Goal: Task Accomplishment & Management: Manage account settings

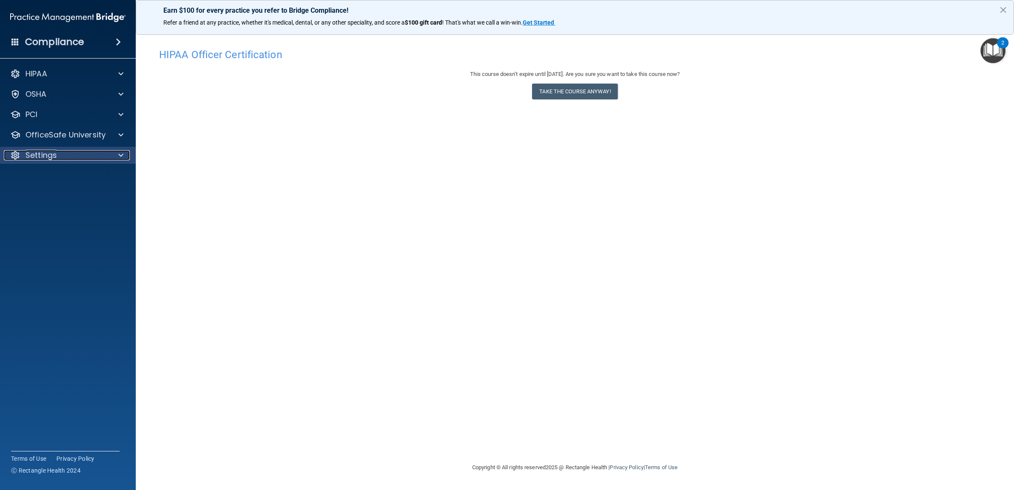
click at [121, 153] on span at bounding box center [120, 155] width 5 height 10
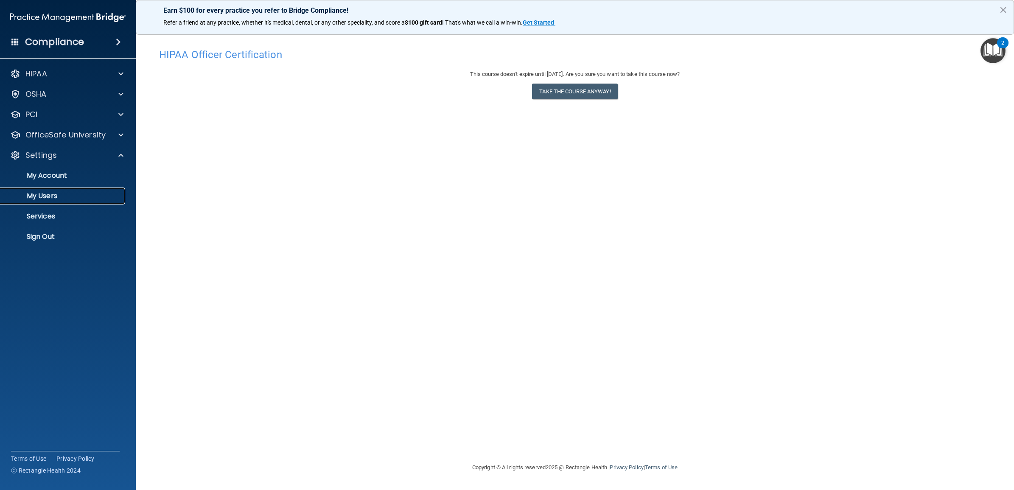
click at [71, 192] on p "My Users" at bounding box center [64, 196] width 116 height 8
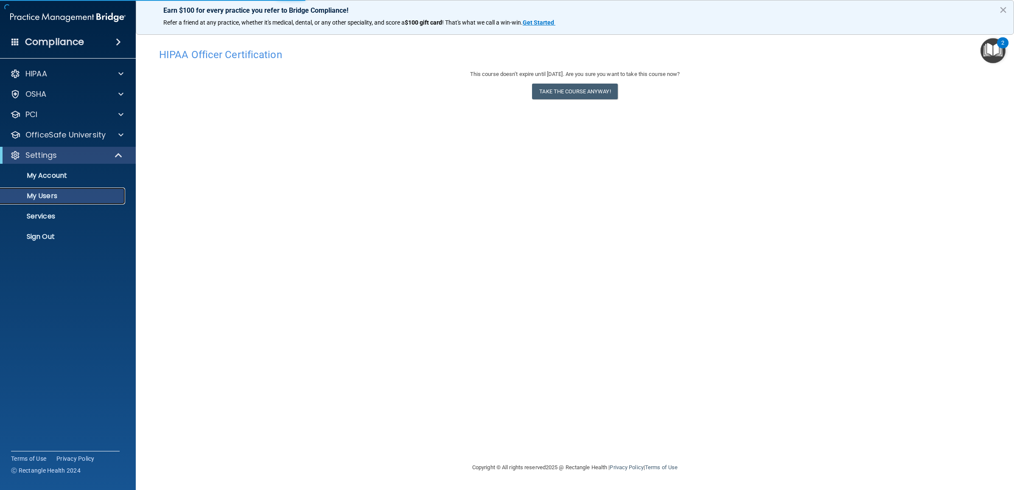
select select "20"
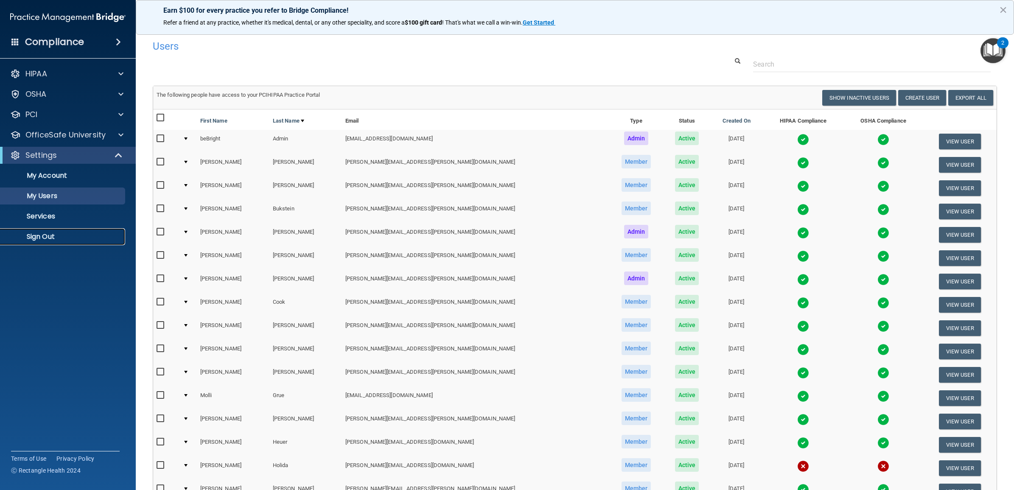
click at [53, 234] on p "Sign Out" at bounding box center [64, 236] width 116 height 8
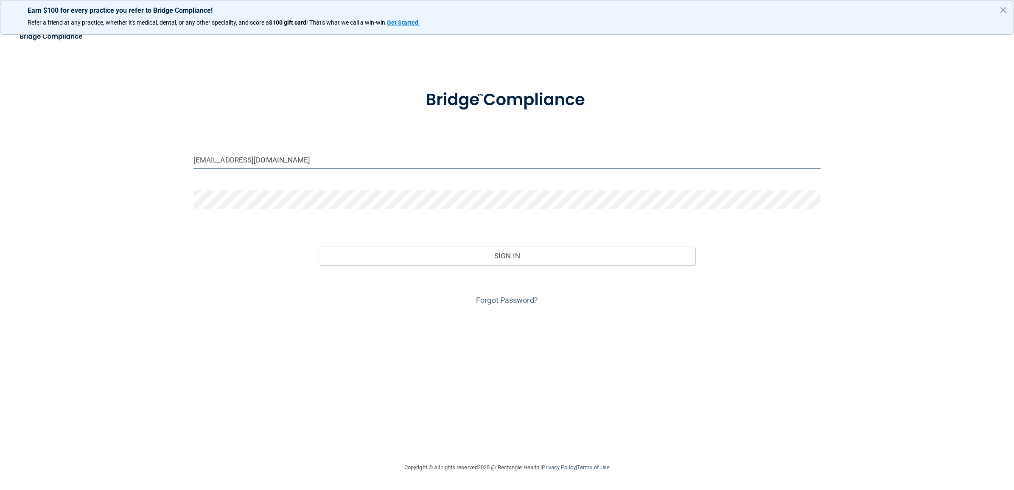
drag, startPoint x: 295, startPoint y: 161, endPoint x: 148, endPoint y: 161, distance: 146.3
click at [148, 161] on div "[EMAIL_ADDRESS][DOMAIN_NAME] Invalid email/password. You don't have permission …" at bounding box center [507, 245] width 980 height 418
drag, startPoint x: 293, startPoint y: 159, endPoint x: 185, endPoint y: 159, distance: 107.3
click at [186, 159] on div "[EMAIL_ADDRESS][DOMAIN_NAME] Invalid email/password. You don't have permission …" at bounding box center [507, 245] width 980 height 418
type input "[PERSON_NAME][EMAIL_ADDRESS][PERSON_NAME][DOMAIN_NAME]"
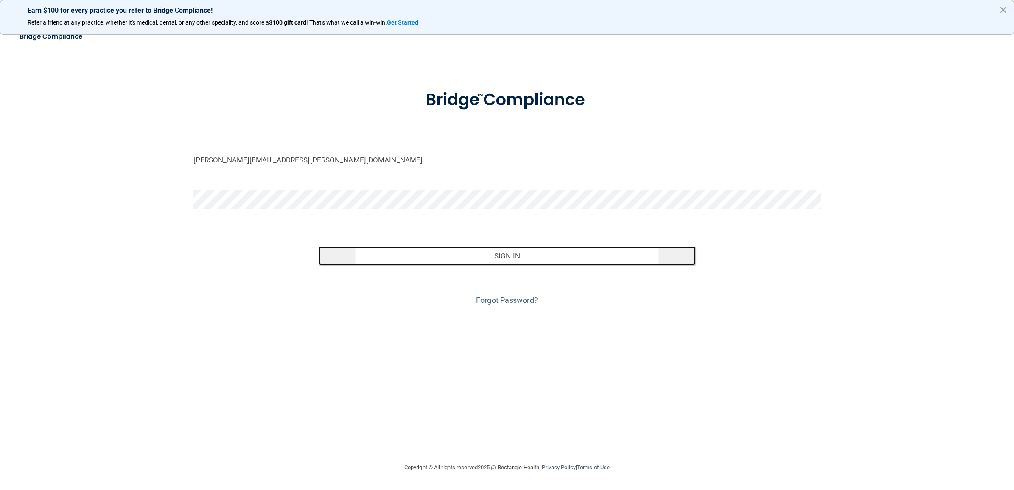
click at [463, 255] on button "Sign In" at bounding box center [507, 255] width 376 height 19
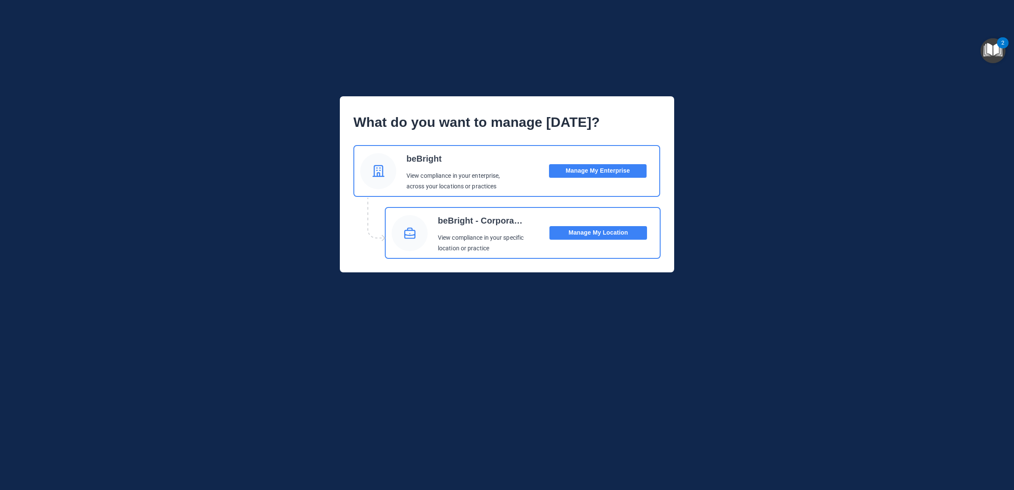
click at [587, 234] on button "Manage My Location" at bounding box center [598, 233] width 98 height 14
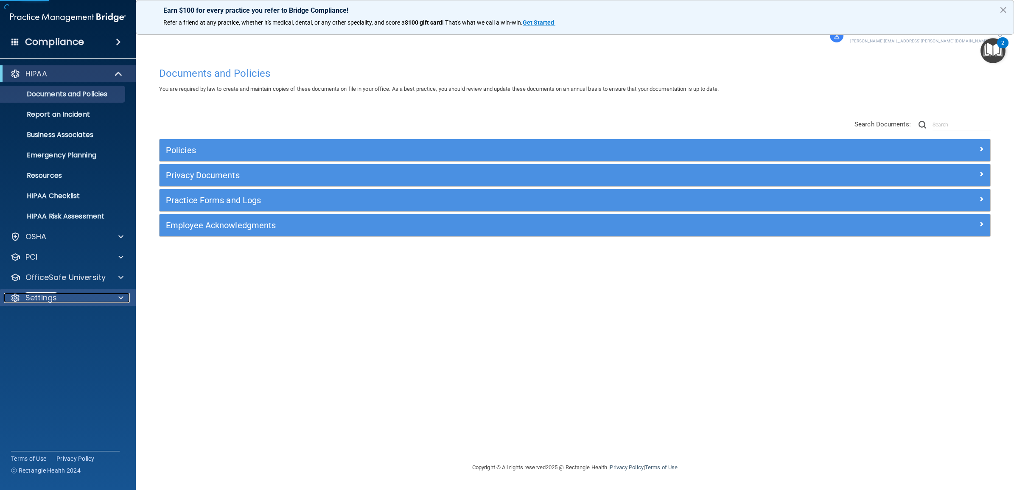
click at [53, 302] on p "Settings" at bounding box center [40, 298] width 31 height 10
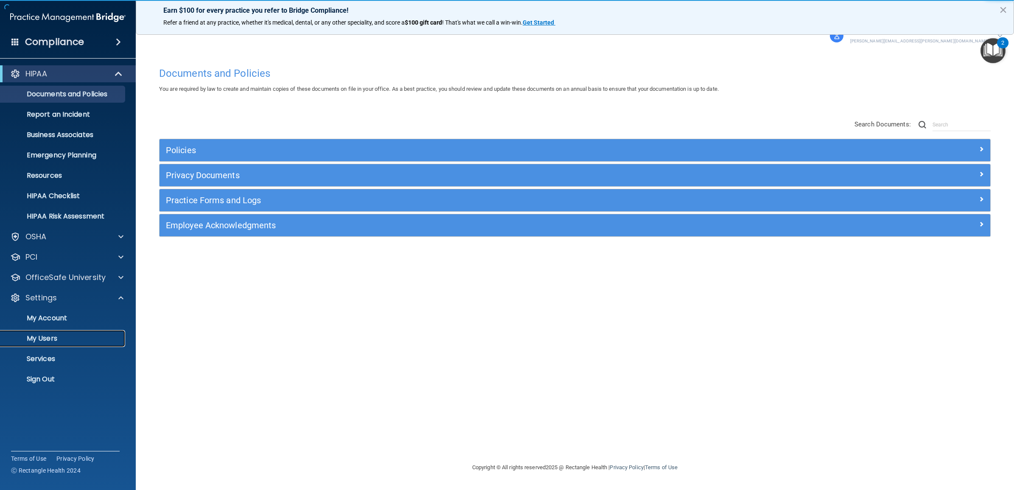
click at [53, 334] on p "My Users" at bounding box center [64, 338] width 116 height 8
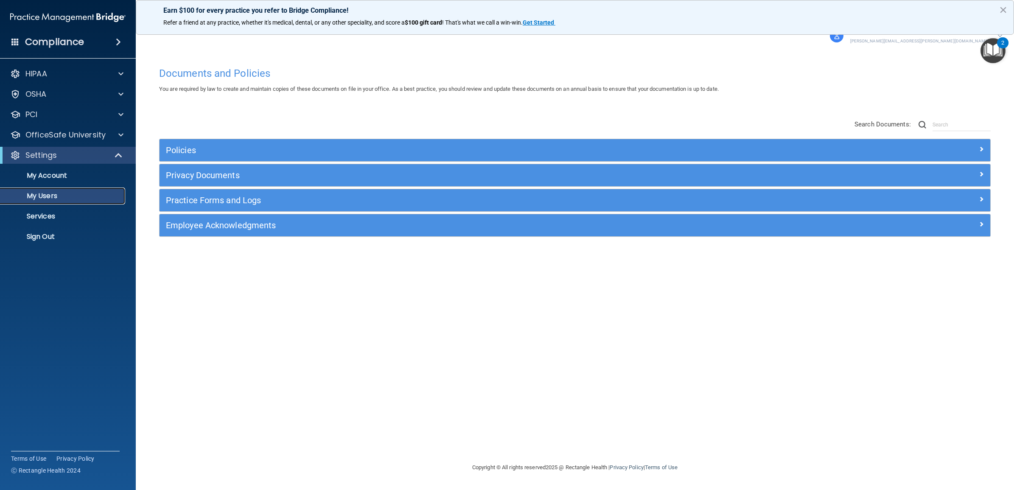
select select "20"
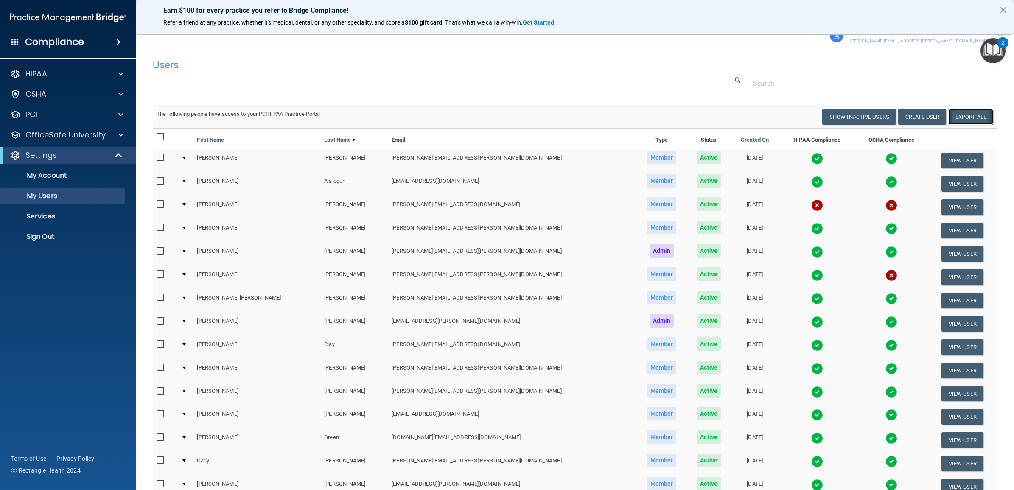
click at [957, 116] on link "Export All" at bounding box center [970, 117] width 45 height 16
